Goal: Task Accomplishment & Management: Manage account settings

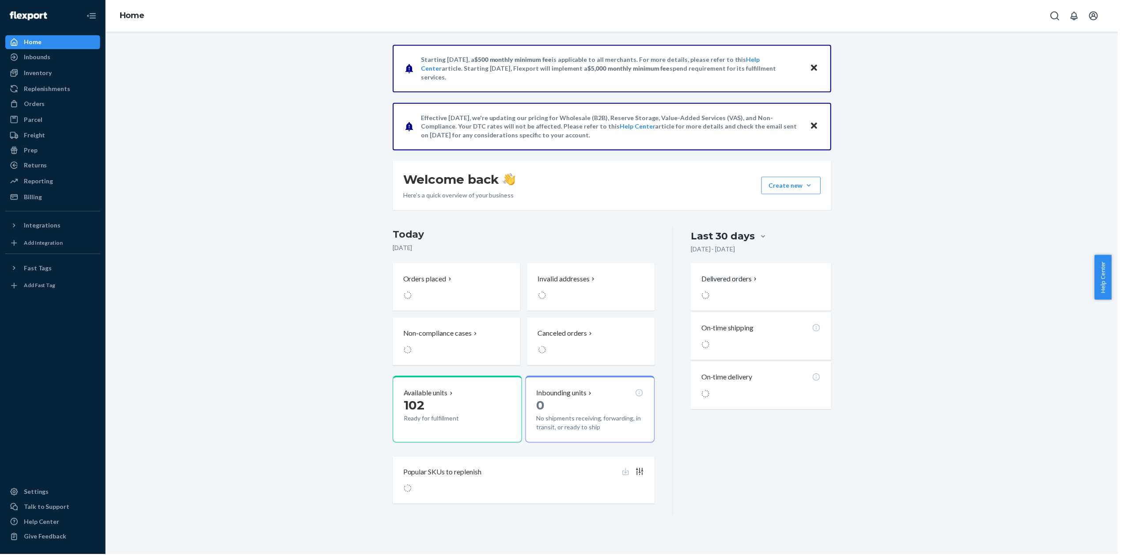
click at [333, 231] on div "Starting [DATE], a $500 monthly minimum fee is applicable to all merchants. For…" at bounding box center [615, 281] width 1004 height 472
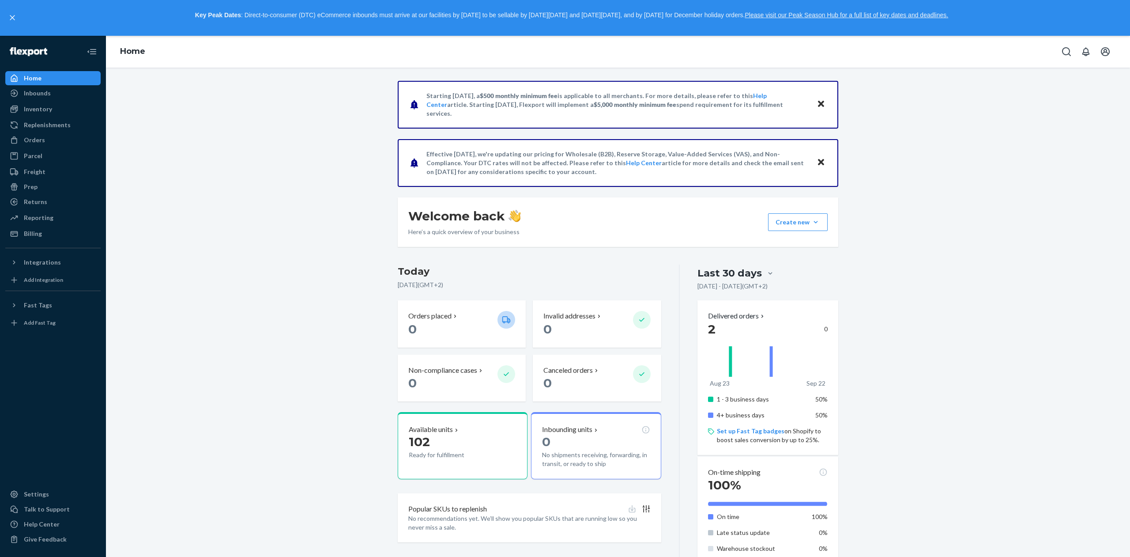
click at [431, 162] on p "Effective [DATE], we're updating our pricing for Wholesale (B2B), Reserve Stora…" at bounding box center [618, 163] width 382 height 26
drag, startPoint x: 431, startPoint y: 162, endPoint x: 443, endPoint y: 163, distance: 12.4
click at [443, 163] on p "Effective [DATE], we're updating our pricing for Wholesale (B2B), Reserve Stora…" at bounding box center [618, 163] width 382 height 26
click at [446, 163] on p "Effective [DATE], we're updating our pricing for Wholesale (B2B), Reserve Stora…" at bounding box center [618, 163] width 382 height 26
click at [42, 507] on div "Talk to Support" at bounding box center [47, 509] width 46 height 9
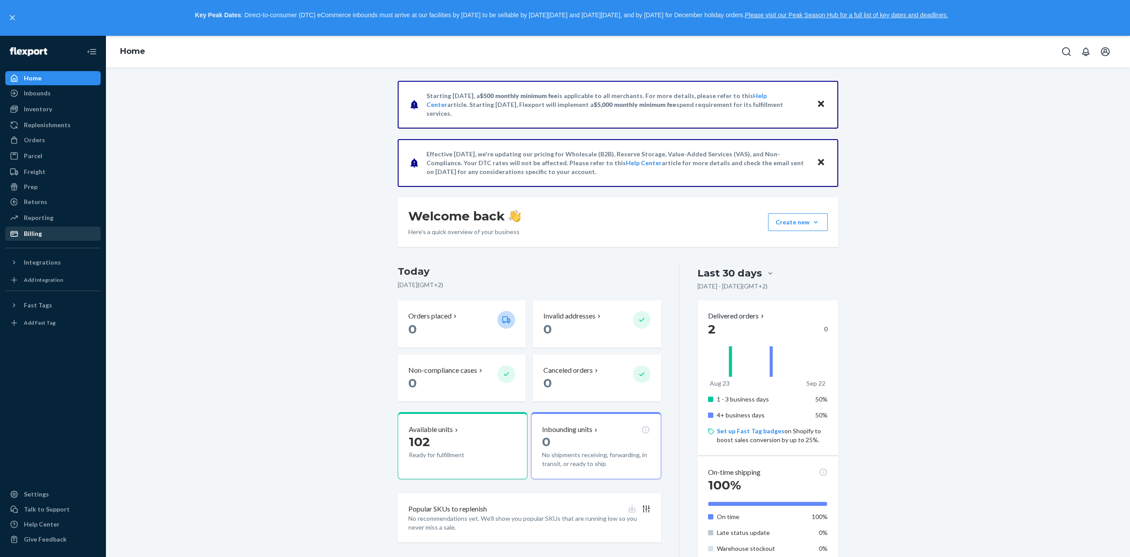
click at [40, 230] on div "Billing" at bounding box center [33, 233] width 18 height 9
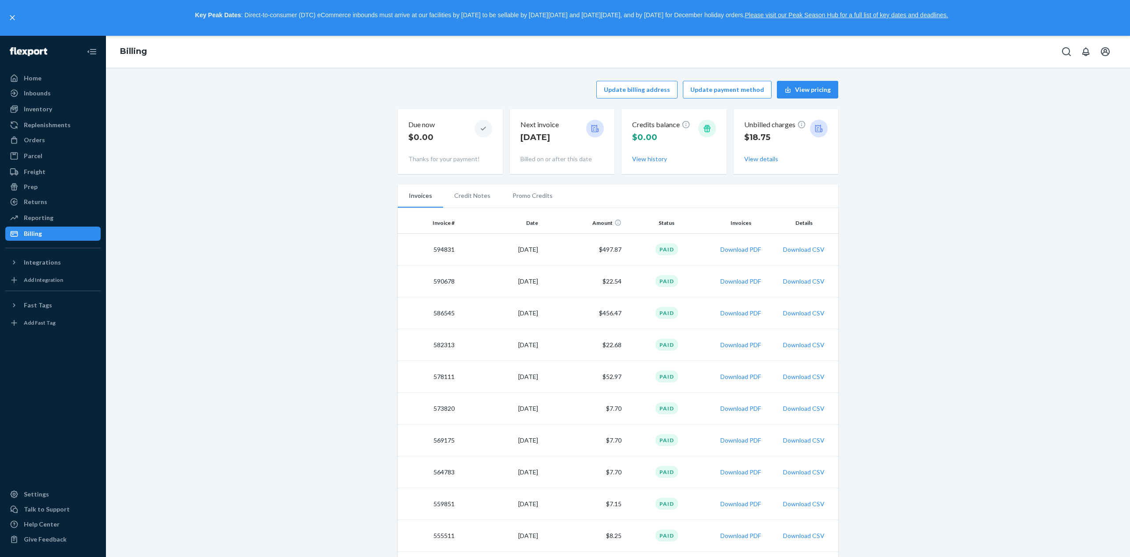
click at [604, 250] on td "$497.87" at bounding box center [583, 250] width 83 height 32
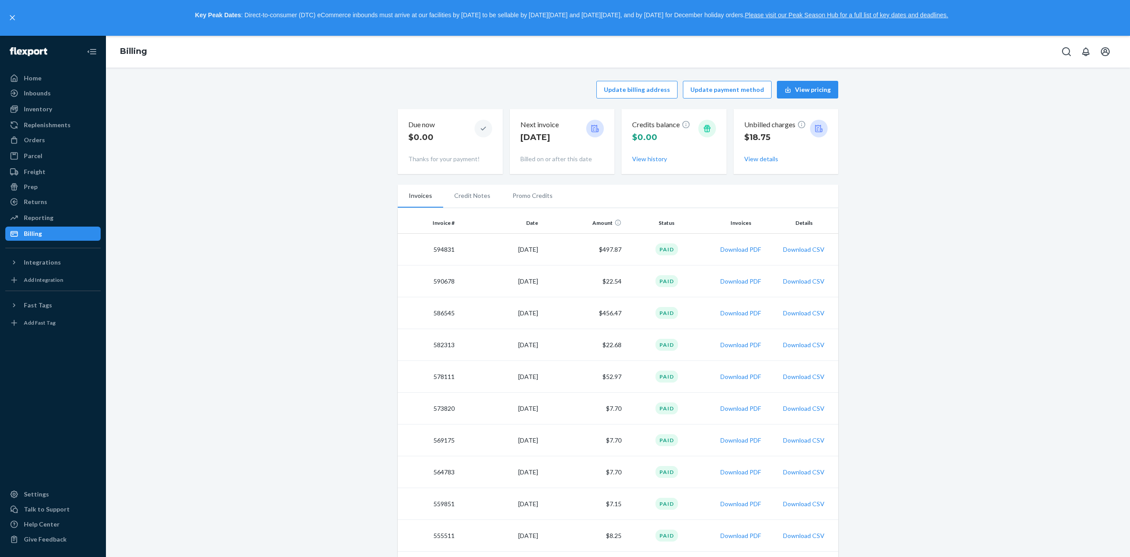
click at [604, 250] on td "$497.87" at bounding box center [583, 250] width 83 height 32
click at [59, 112] on div "Inventory" at bounding box center [53, 109] width 94 height 12
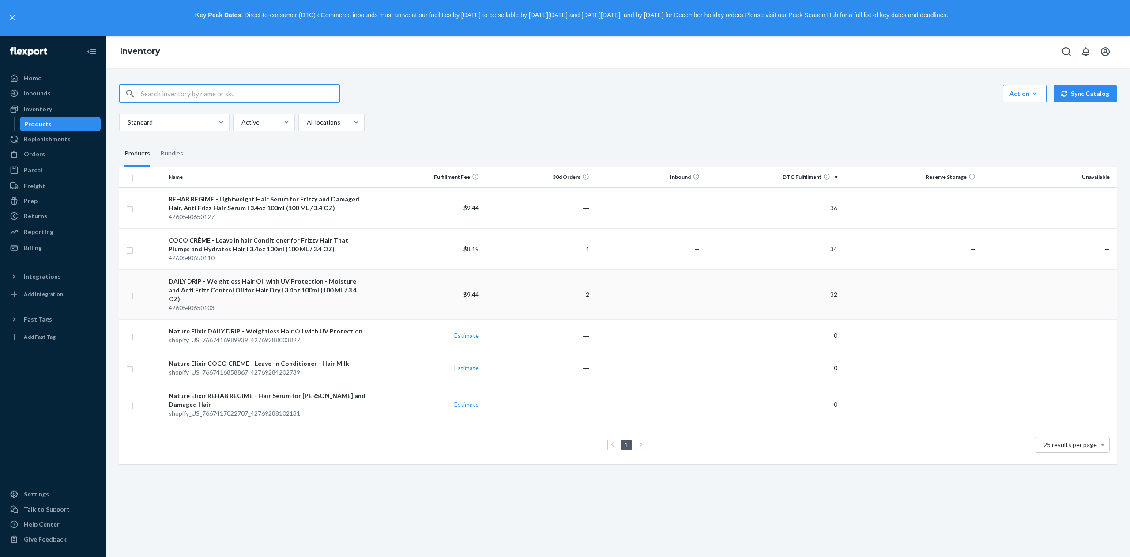
click at [132, 291] on input "checkbox" at bounding box center [129, 294] width 7 height 9
checkbox input "true"
click at [132, 251] on input "checkbox" at bounding box center [129, 249] width 7 height 9
checkbox input "true"
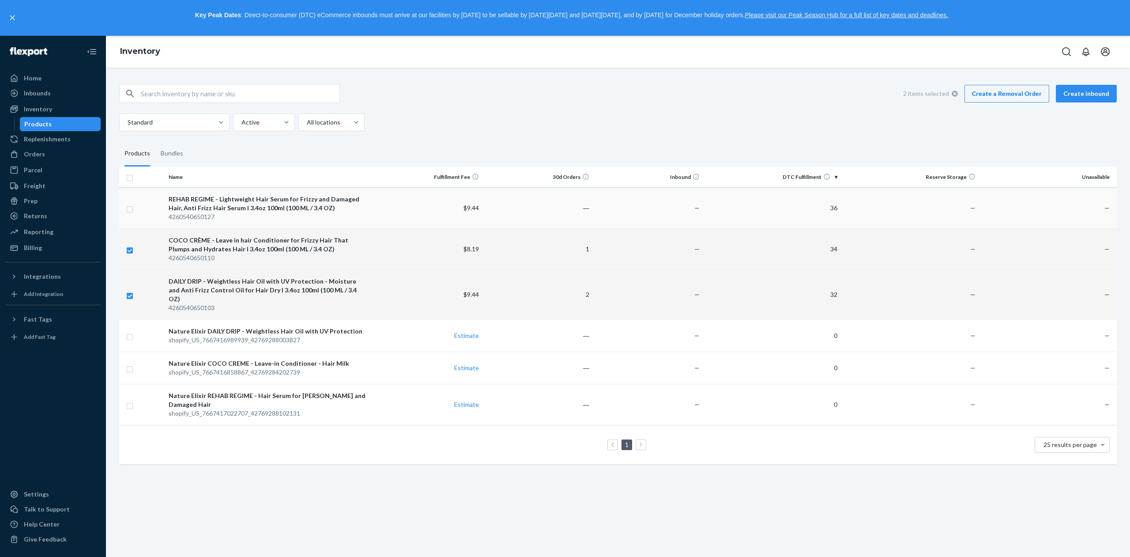
checkbox input "true"
click at [129, 209] on input "checkbox" at bounding box center [129, 208] width 7 height 9
checkbox input "true"
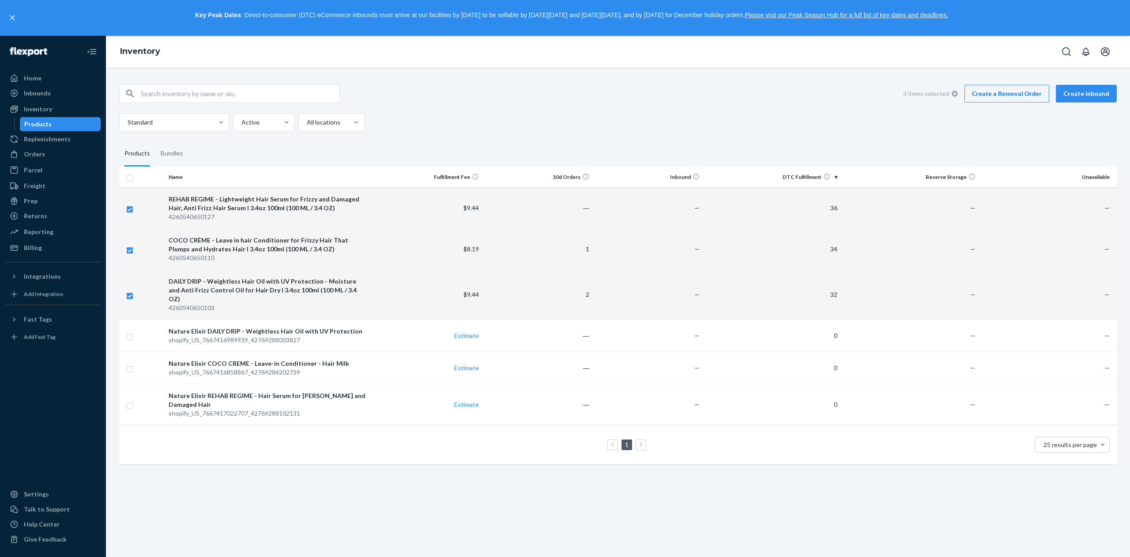
checkbox input "true"
click at [133, 293] on input "checkbox" at bounding box center [129, 294] width 7 height 9
checkbox input "false"
checkbox input "true"
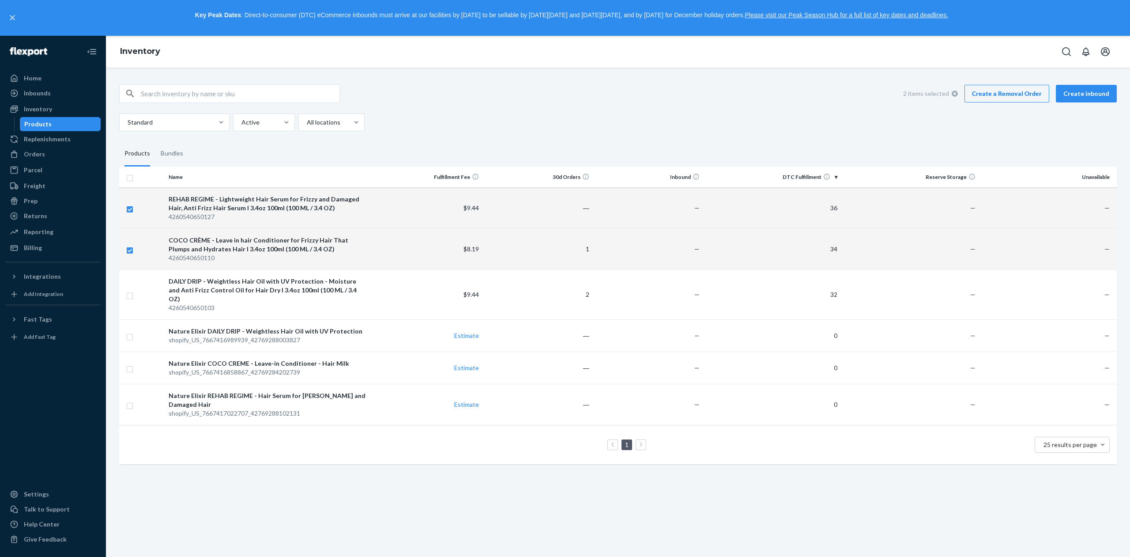
click at [134, 247] on td at bounding box center [142, 249] width 46 height 41
click at [130, 211] on input "checkbox" at bounding box center [129, 208] width 7 height 9
checkbox input "false"
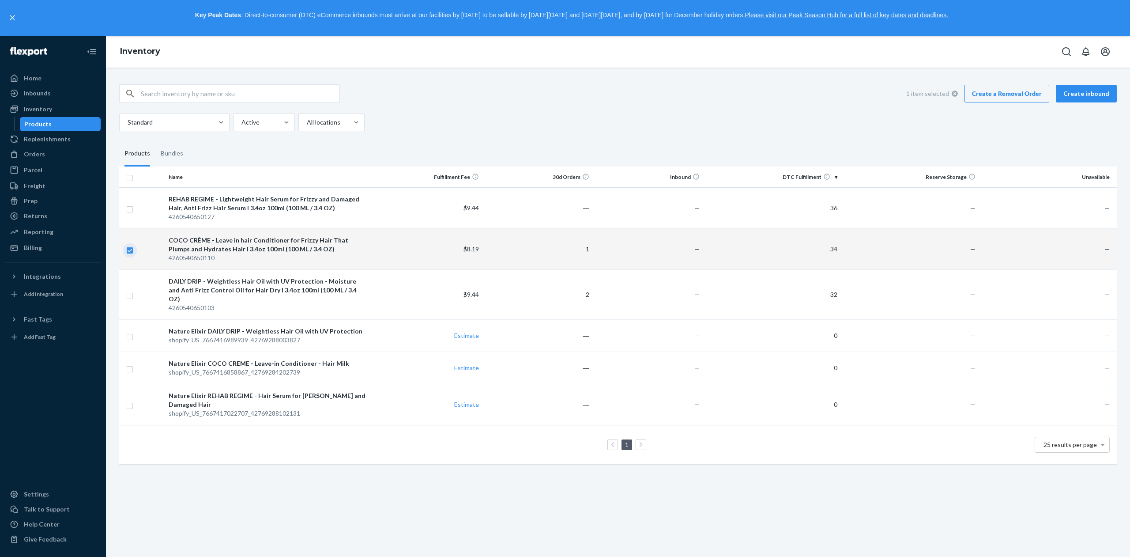
click at [128, 252] on input "checkbox" at bounding box center [129, 249] width 7 height 9
checkbox input "false"
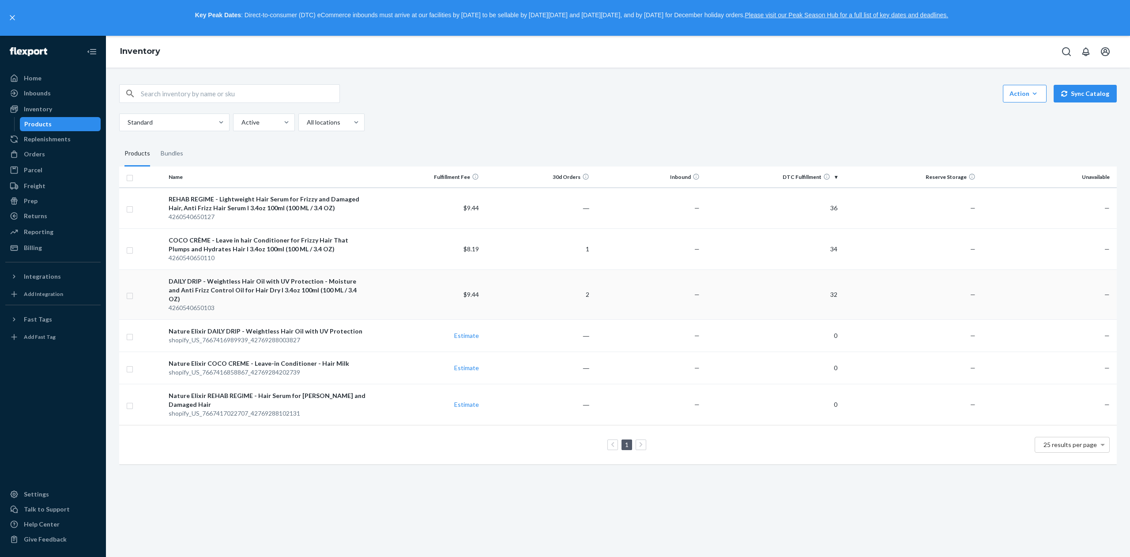
click at [280, 290] on div "DAILY DRIP - Weightless Hair Oil with UV Protection - Moisture and Anti Frizz C…" at bounding box center [269, 290] width 200 height 26
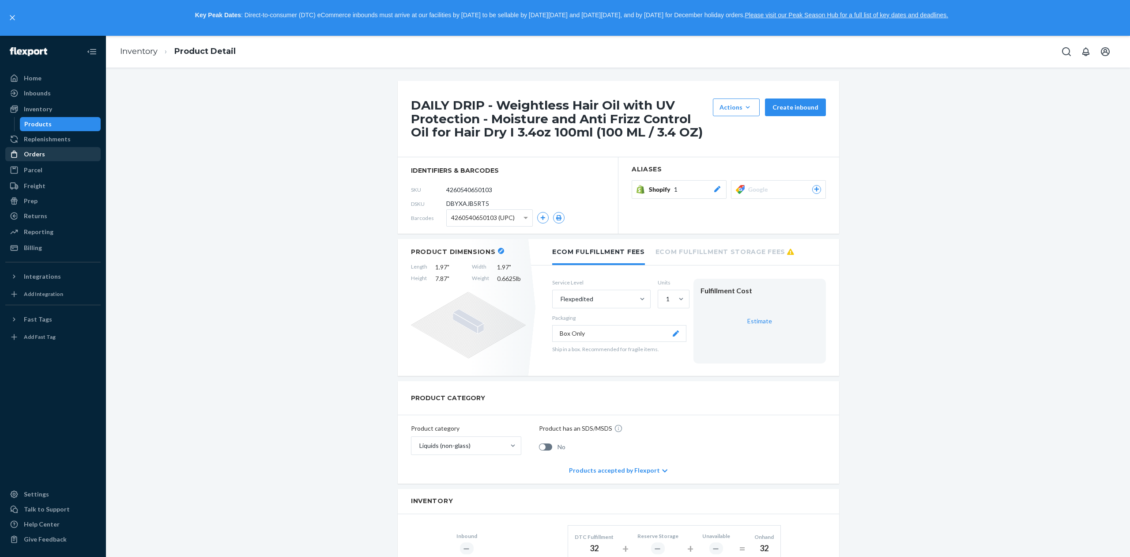
click at [65, 120] on div "Products" at bounding box center [60, 124] width 79 height 12
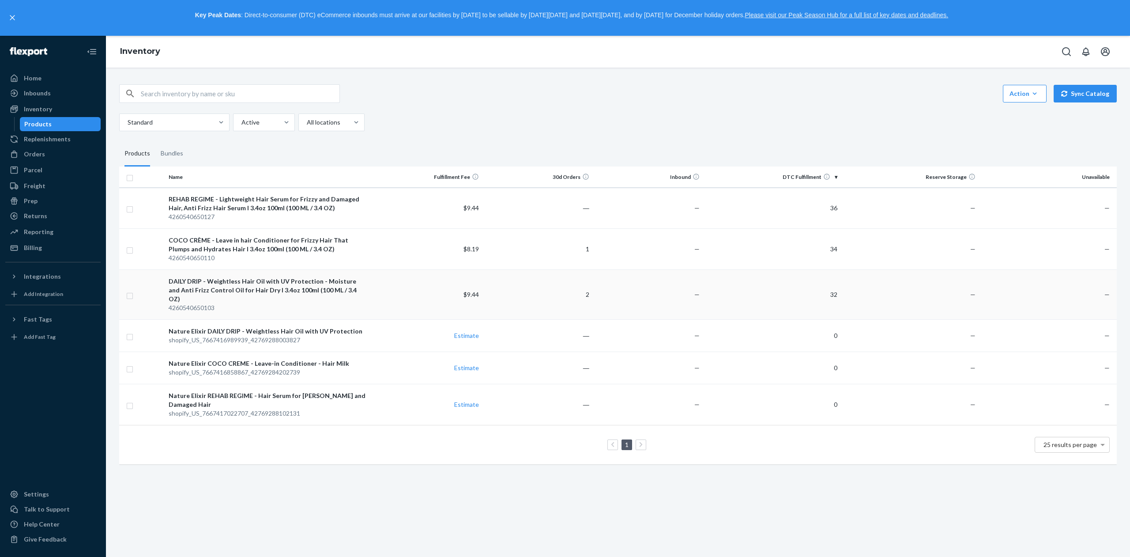
click at [129, 290] on input "checkbox" at bounding box center [129, 294] width 7 height 9
checkbox input "true"
click at [129, 247] on input "checkbox" at bounding box center [129, 249] width 7 height 9
checkbox input "true"
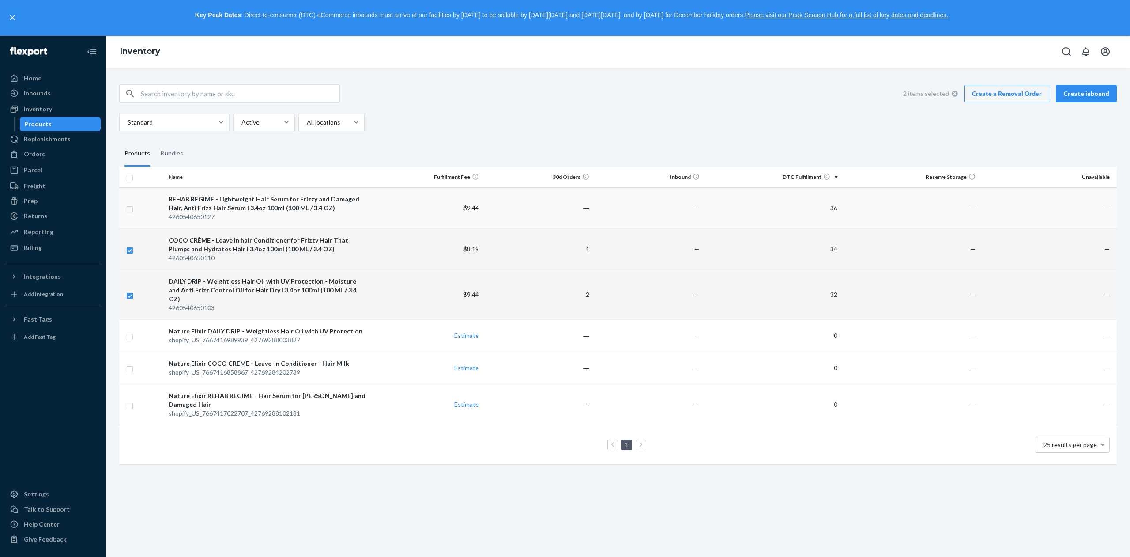
checkbox input "true"
click at [125, 204] on td at bounding box center [142, 208] width 46 height 41
click at [131, 212] on input "checkbox" at bounding box center [129, 208] width 7 height 9
checkbox input "true"
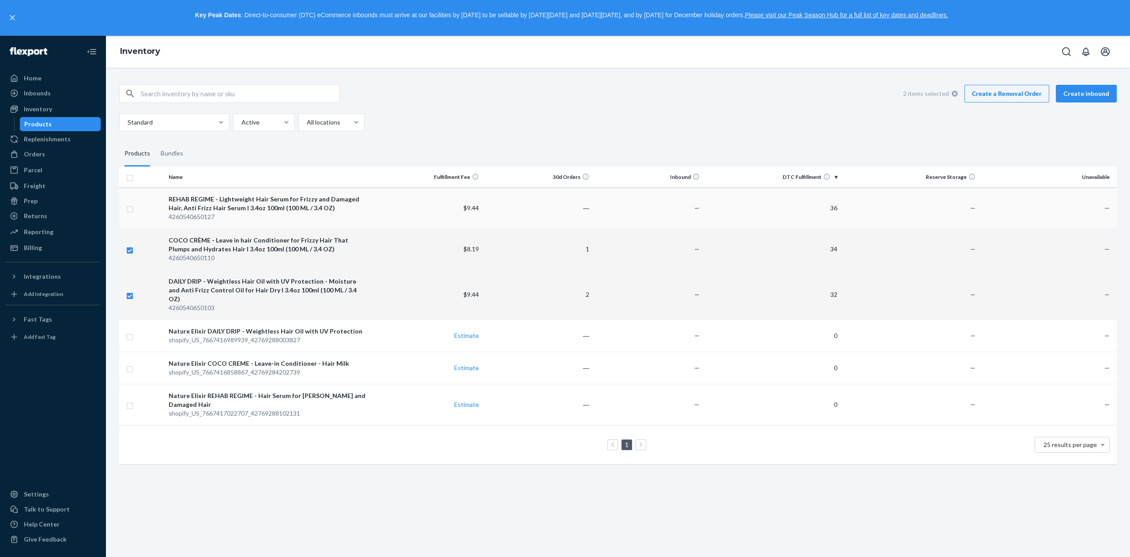
checkbox input "true"
click at [995, 94] on link "Create a Removal Order" at bounding box center [1007, 94] width 85 height 18
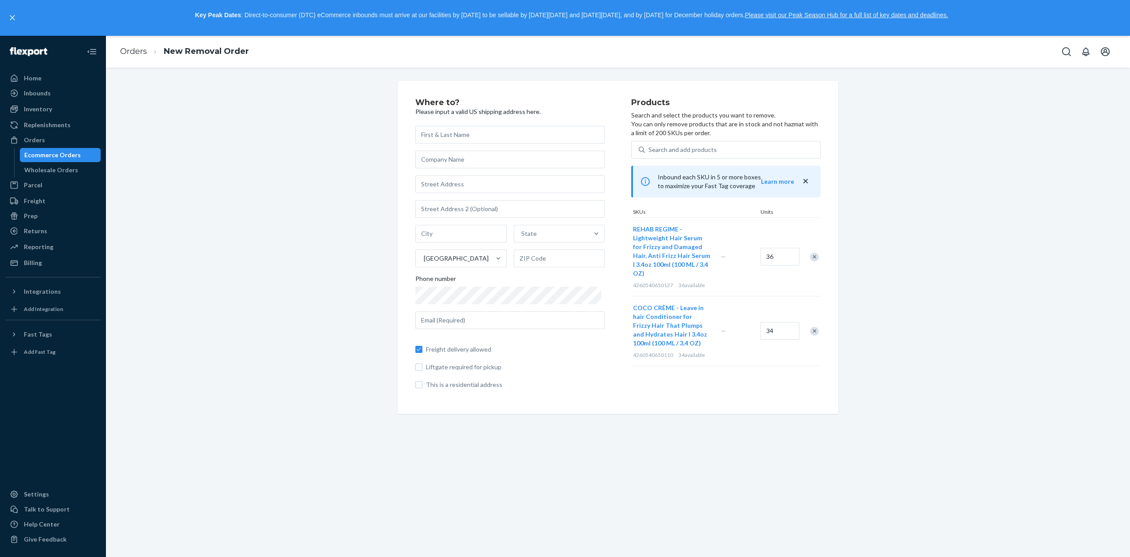
click at [453, 386] on span "This is a residential address" at bounding box center [515, 384] width 179 height 9
click at [423, 386] on input "This is a residential address" at bounding box center [418, 384] width 7 height 7
checkbox input "true"
click at [71, 85] on link "Home" at bounding box center [52, 78] width 95 height 14
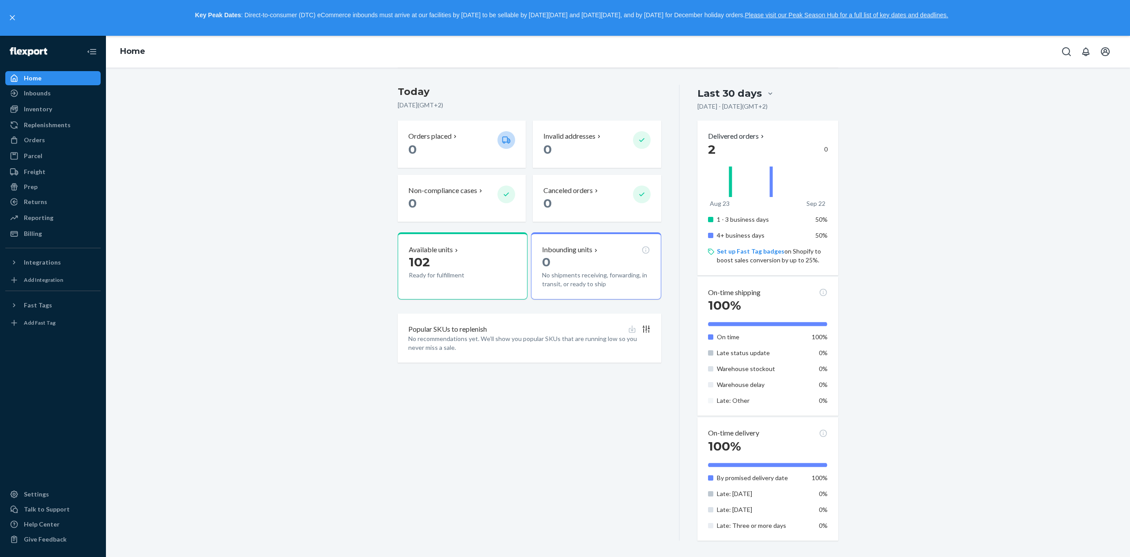
scroll to position [181, 0]
